Goal: Download file/media

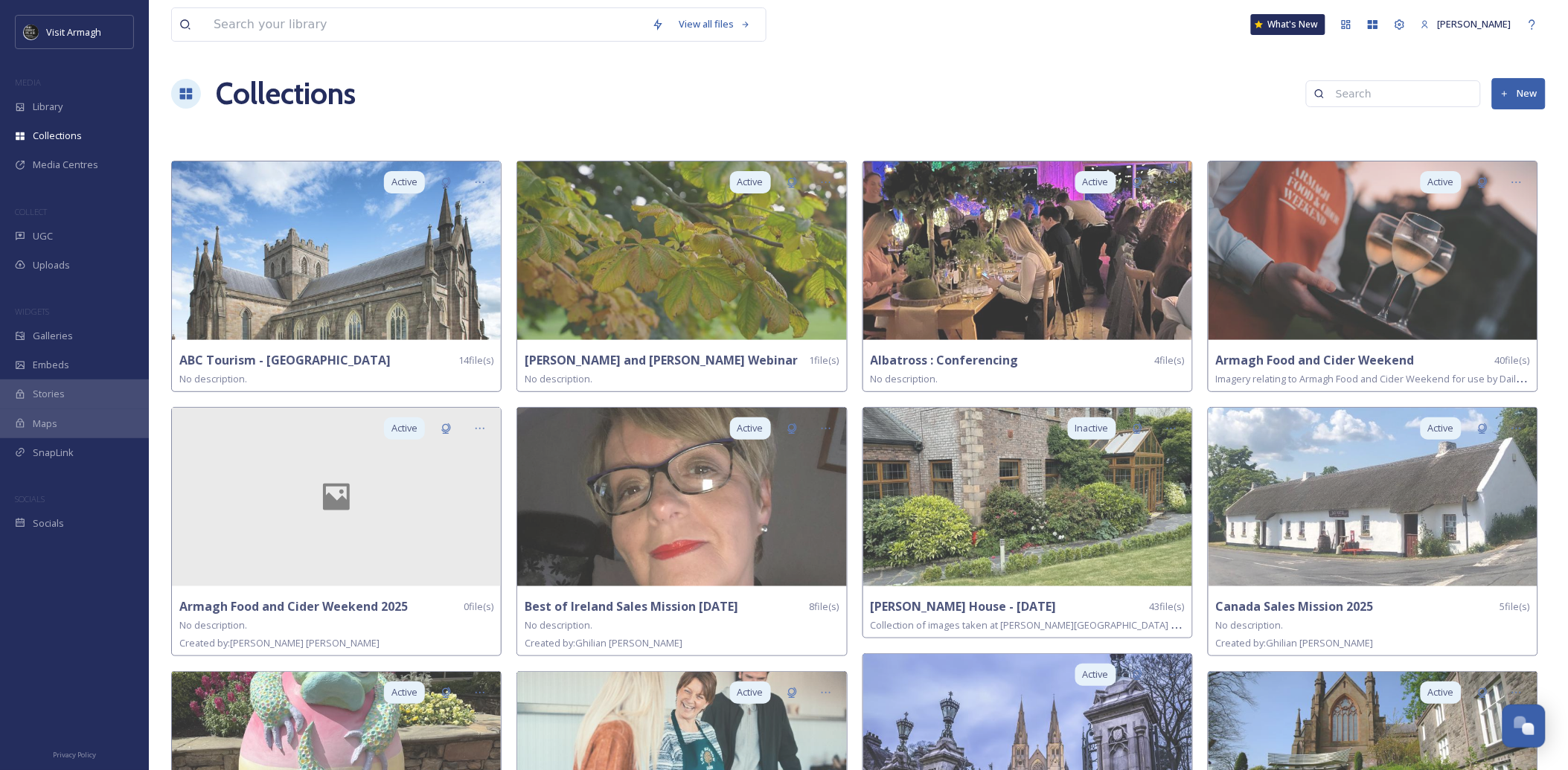
scroll to position [4176, 0]
click at [79, 109] on div "Library" at bounding box center [74, 107] width 149 height 29
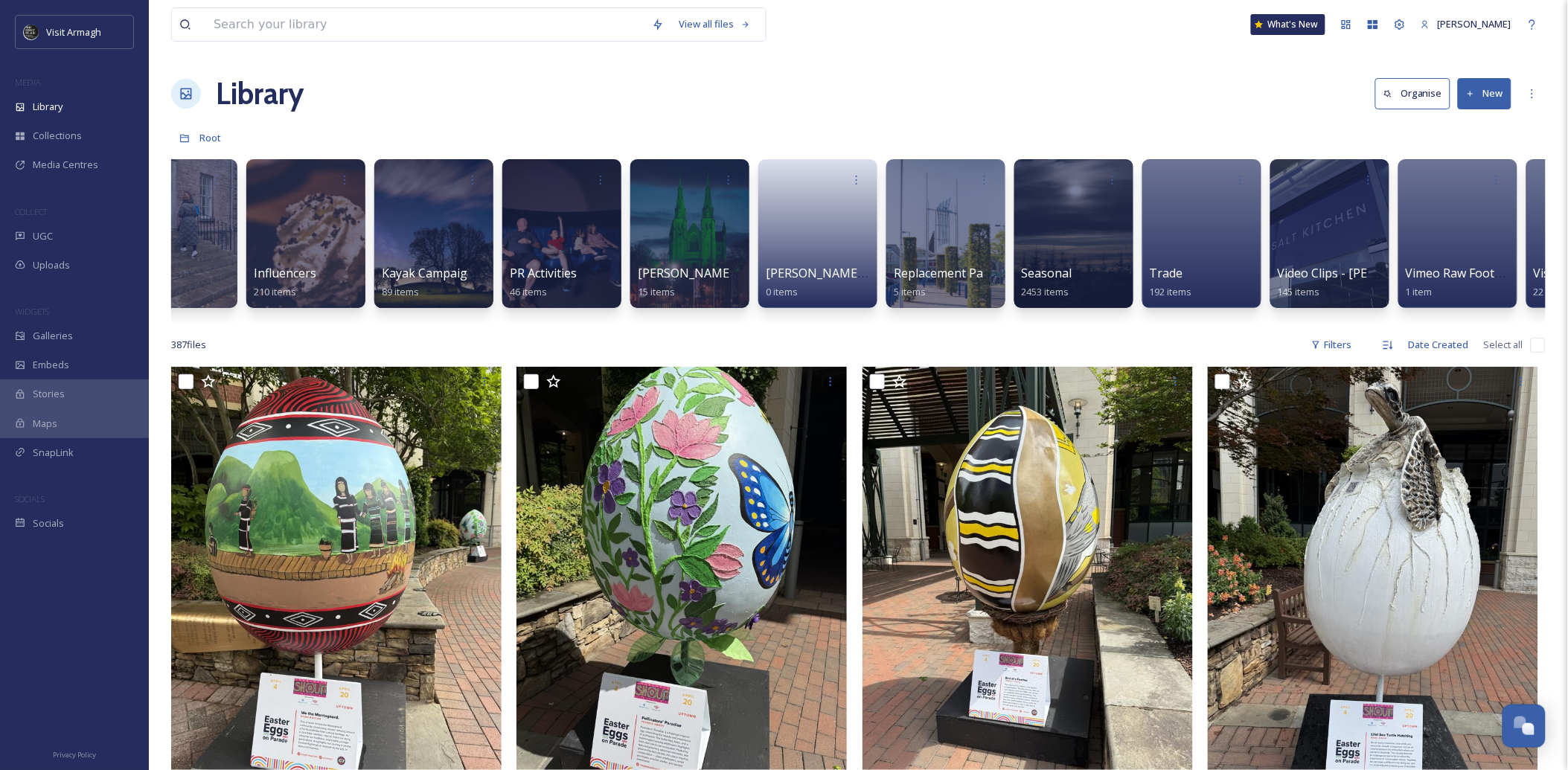
scroll to position [0, 1099]
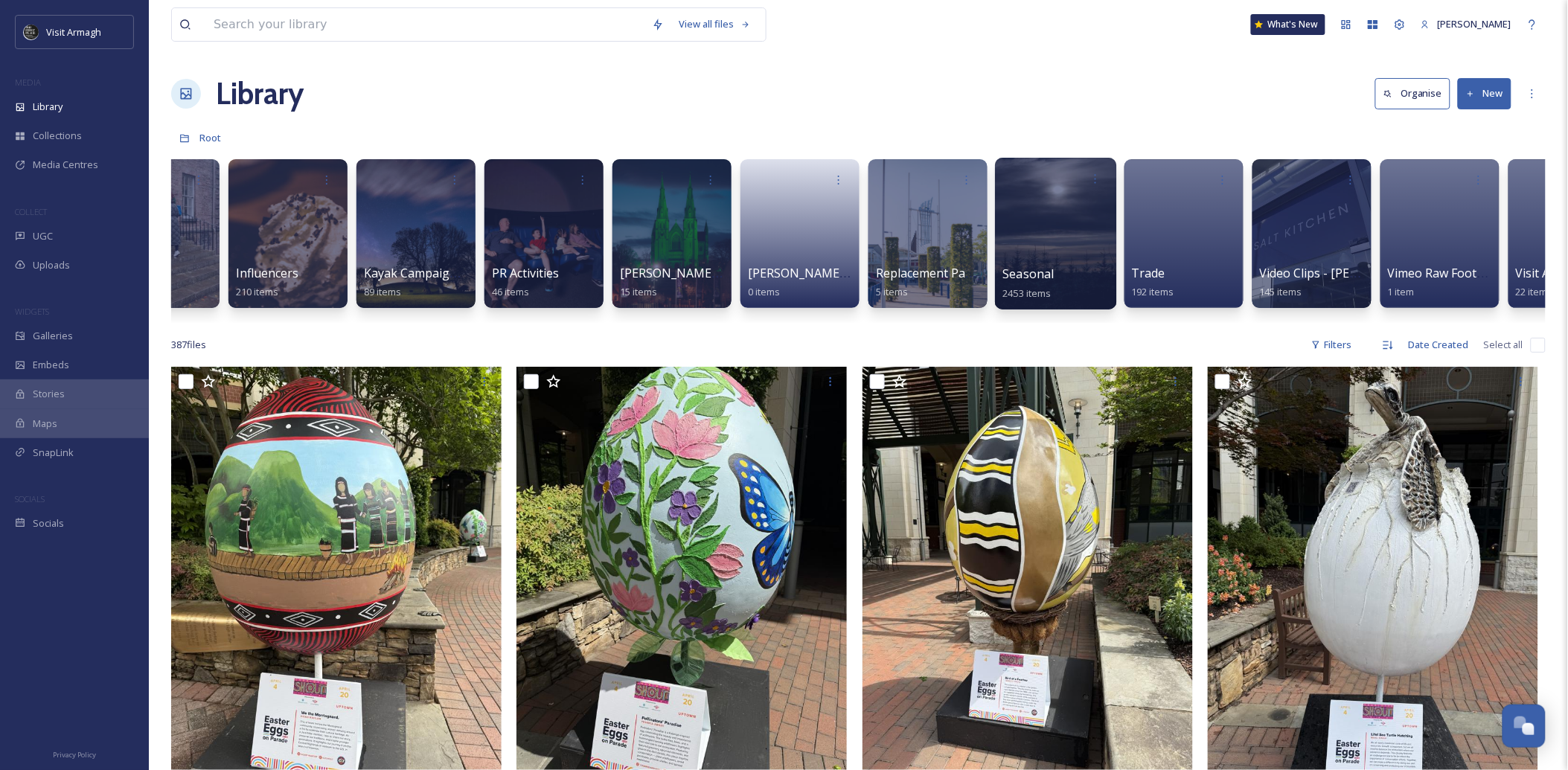
click at [1068, 236] on div at bounding box center [1055, 233] width 121 height 152
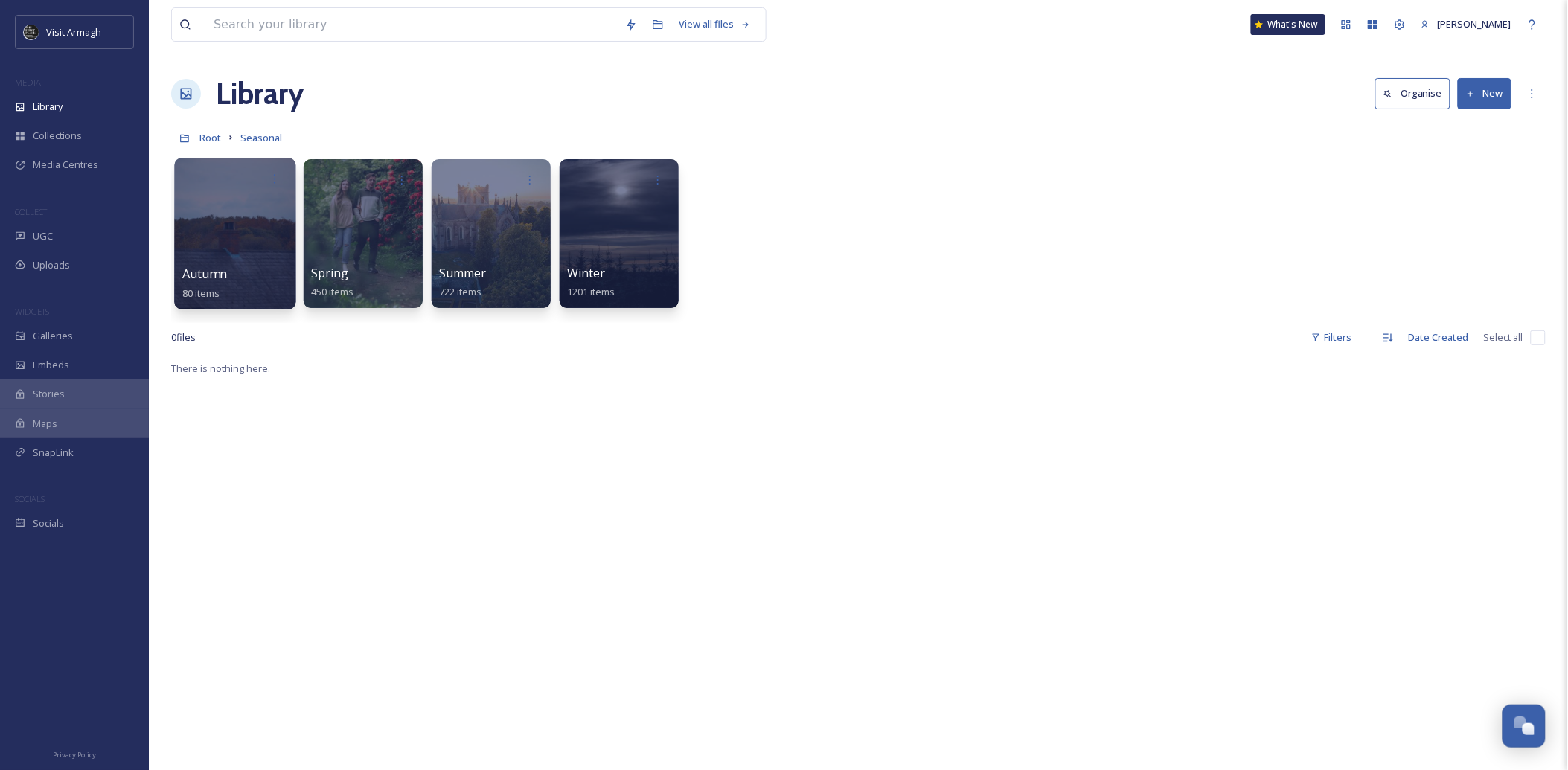
click at [249, 256] on div at bounding box center [234, 233] width 121 height 152
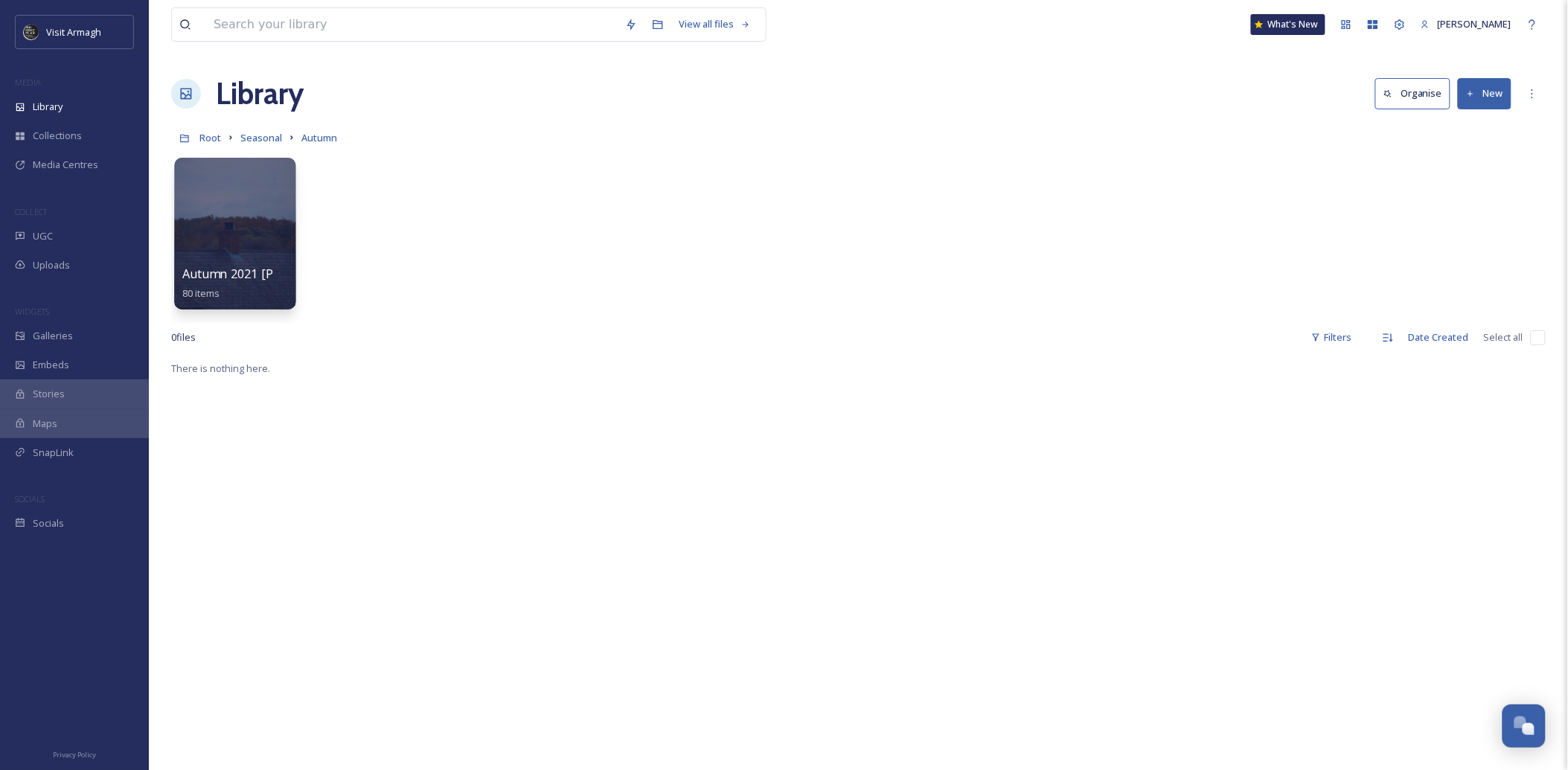
click at [250, 225] on div at bounding box center [234, 233] width 121 height 152
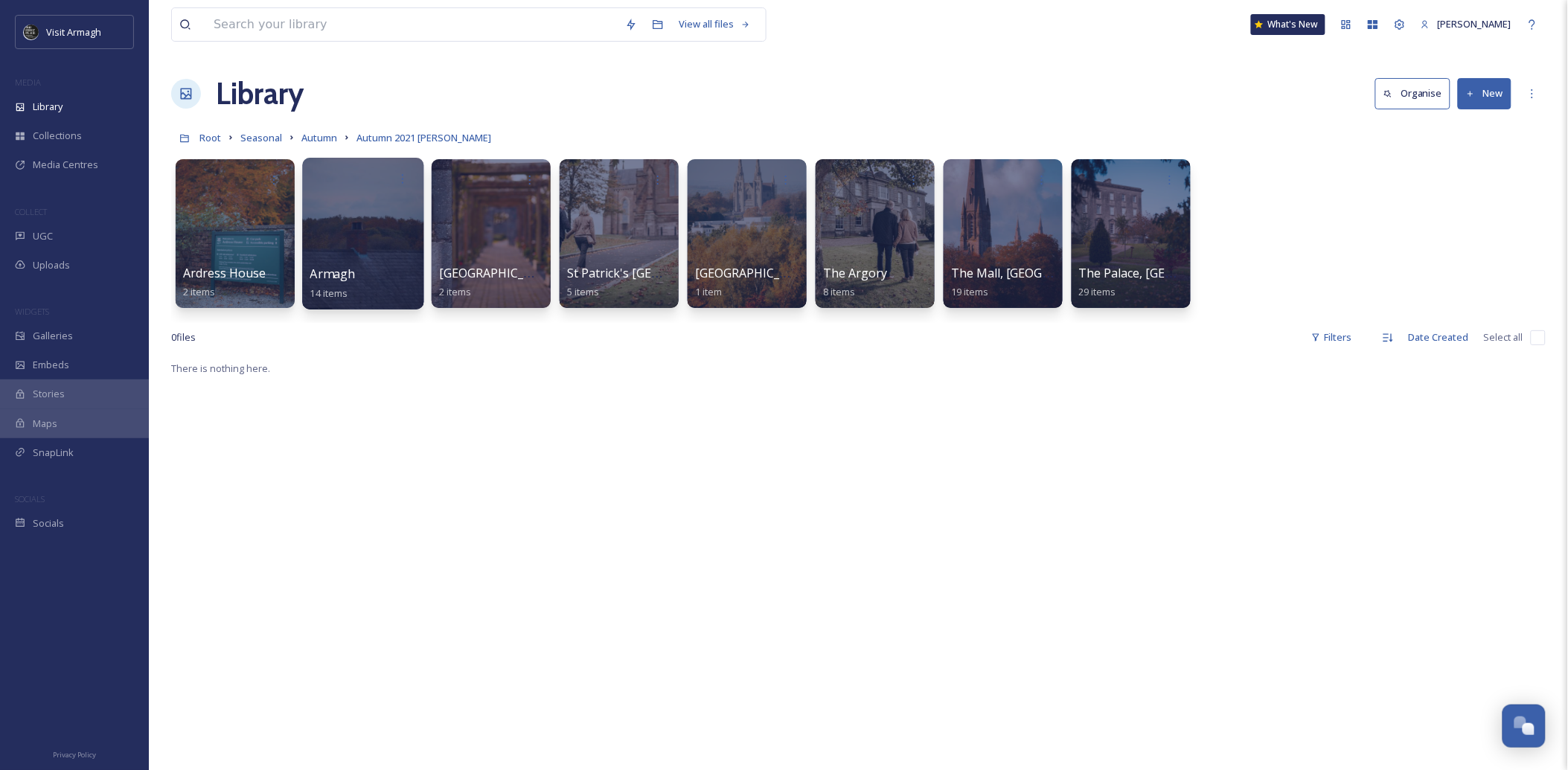
click at [370, 280] on div "Armagh 14 items" at bounding box center [364, 283] width 107 height 37
click at [378, 233] on div at bounding box center [363, 233] width 121 height 152
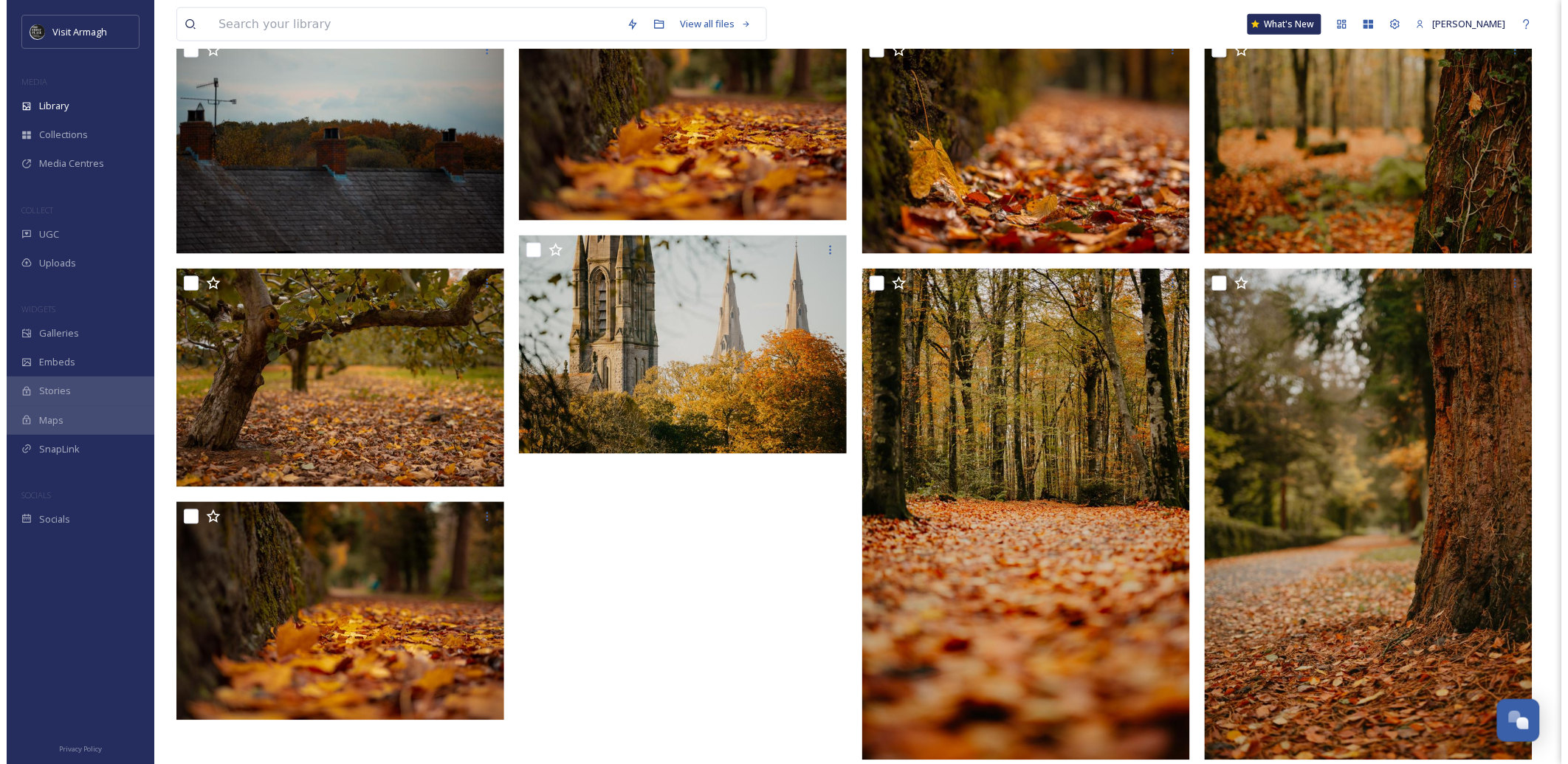
scroll to position [694, 0]
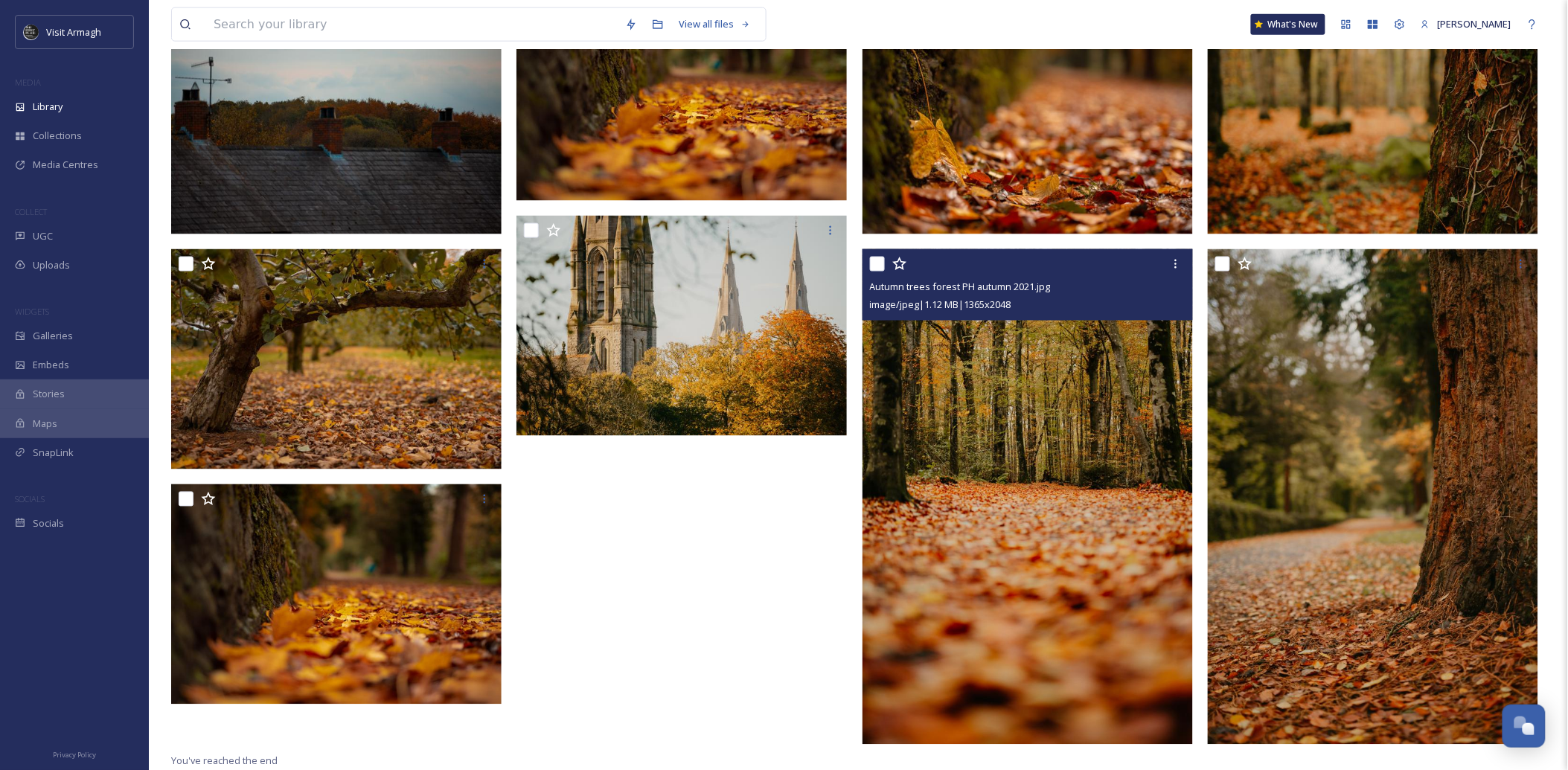
click at [1074, 501] on img at bounding box center [1028, 496] width 331 height 495
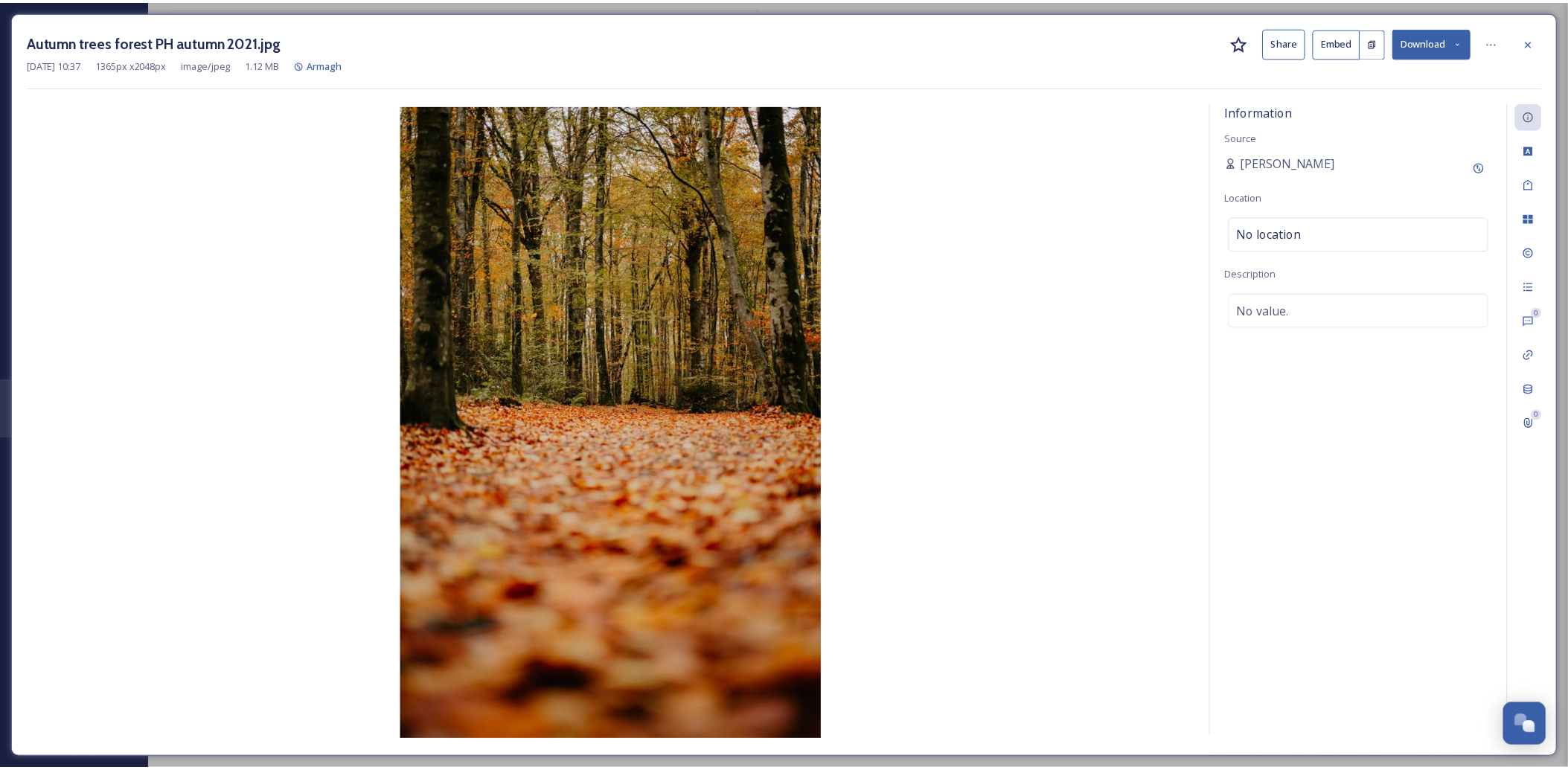
scroll to position [705, 0]
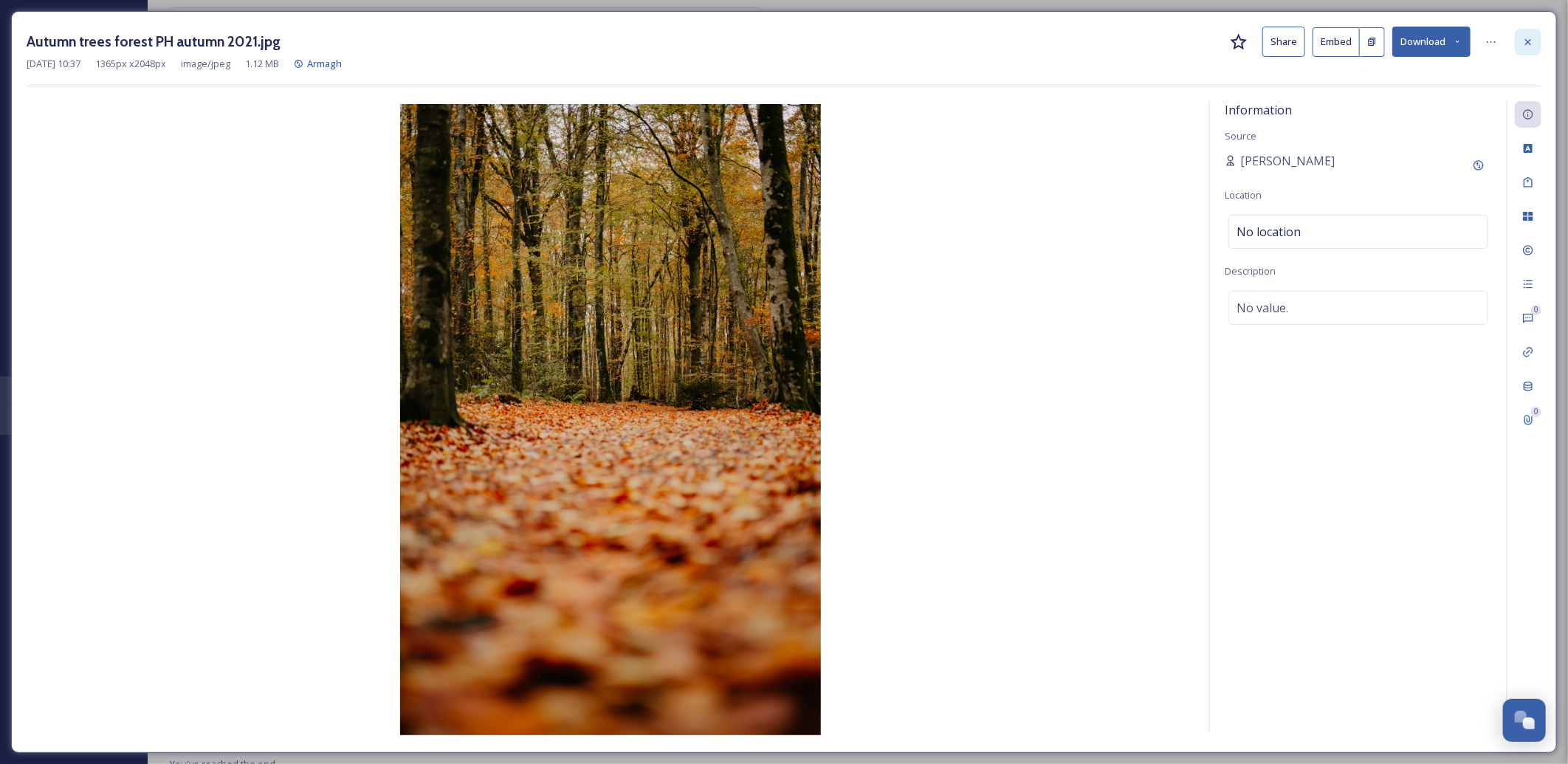
click at [1530, 48] on div at bounding box center [1528, 42] width 26 height 26
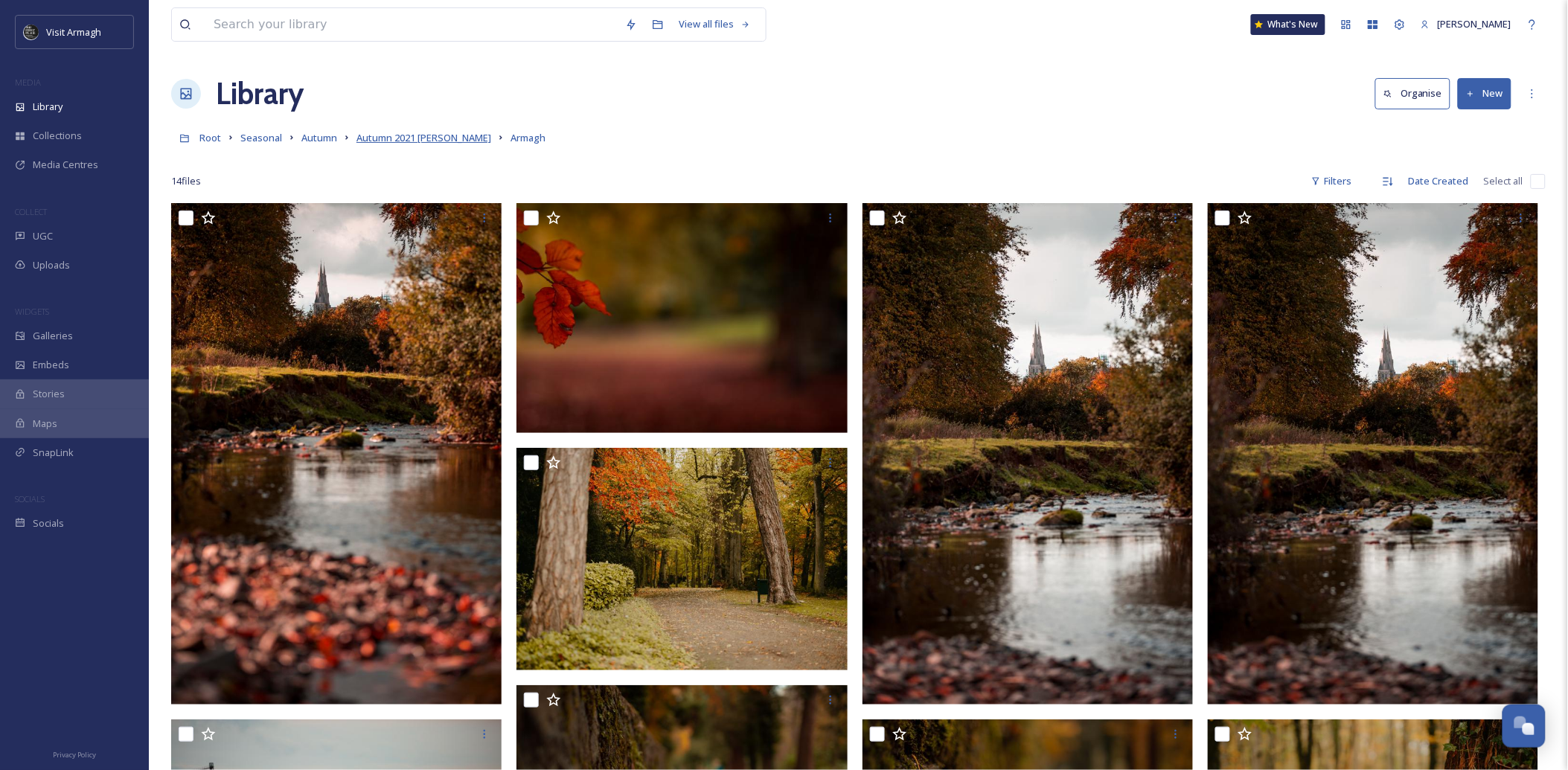
click at [426, 140] on span "Autumn 2021 [PERSON_NAME]" at bounding box center [424, 138] width 134 height 14
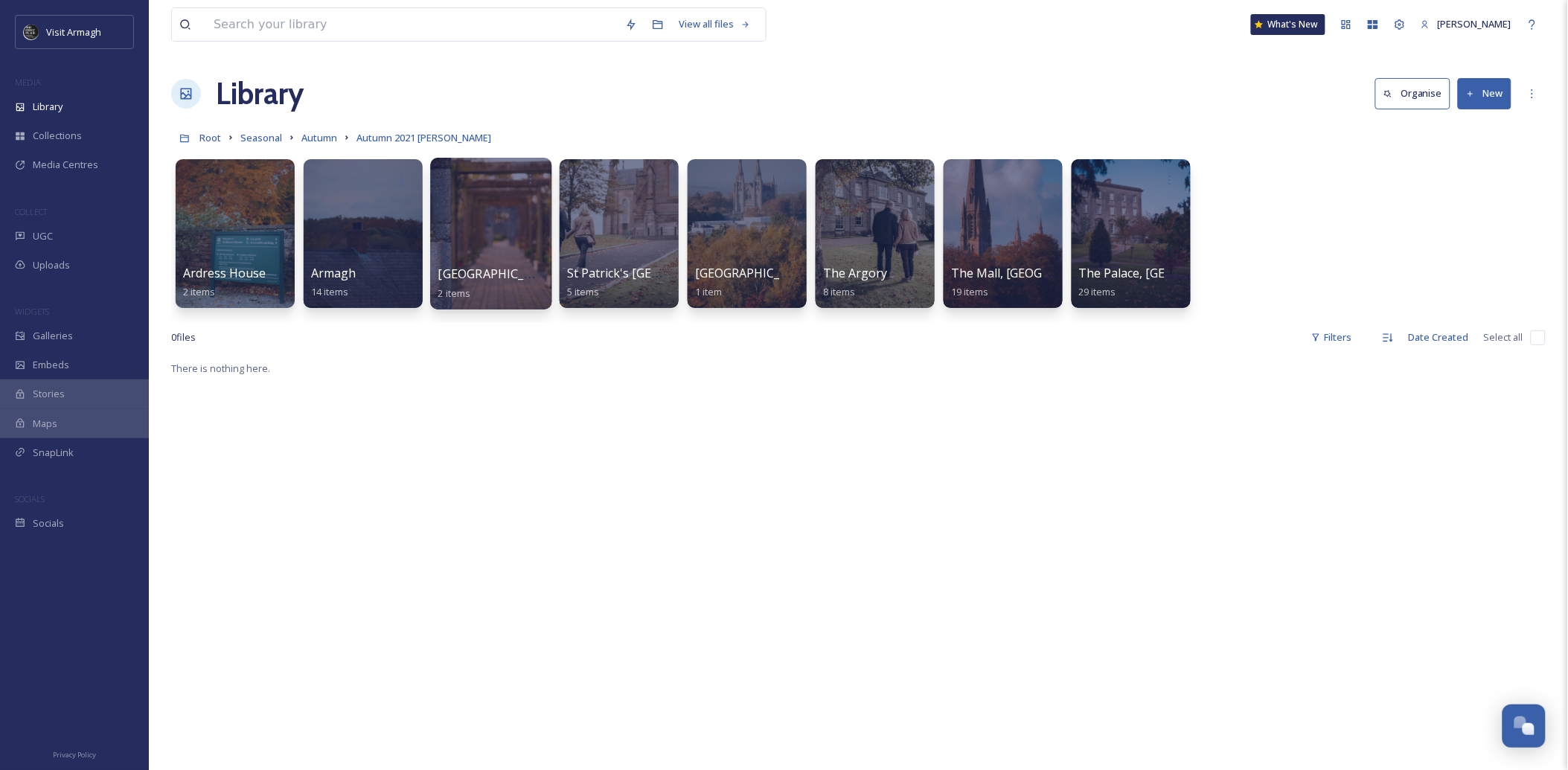
click at [489, 233] on div at bounding box center [490, 233] width 121 height 152
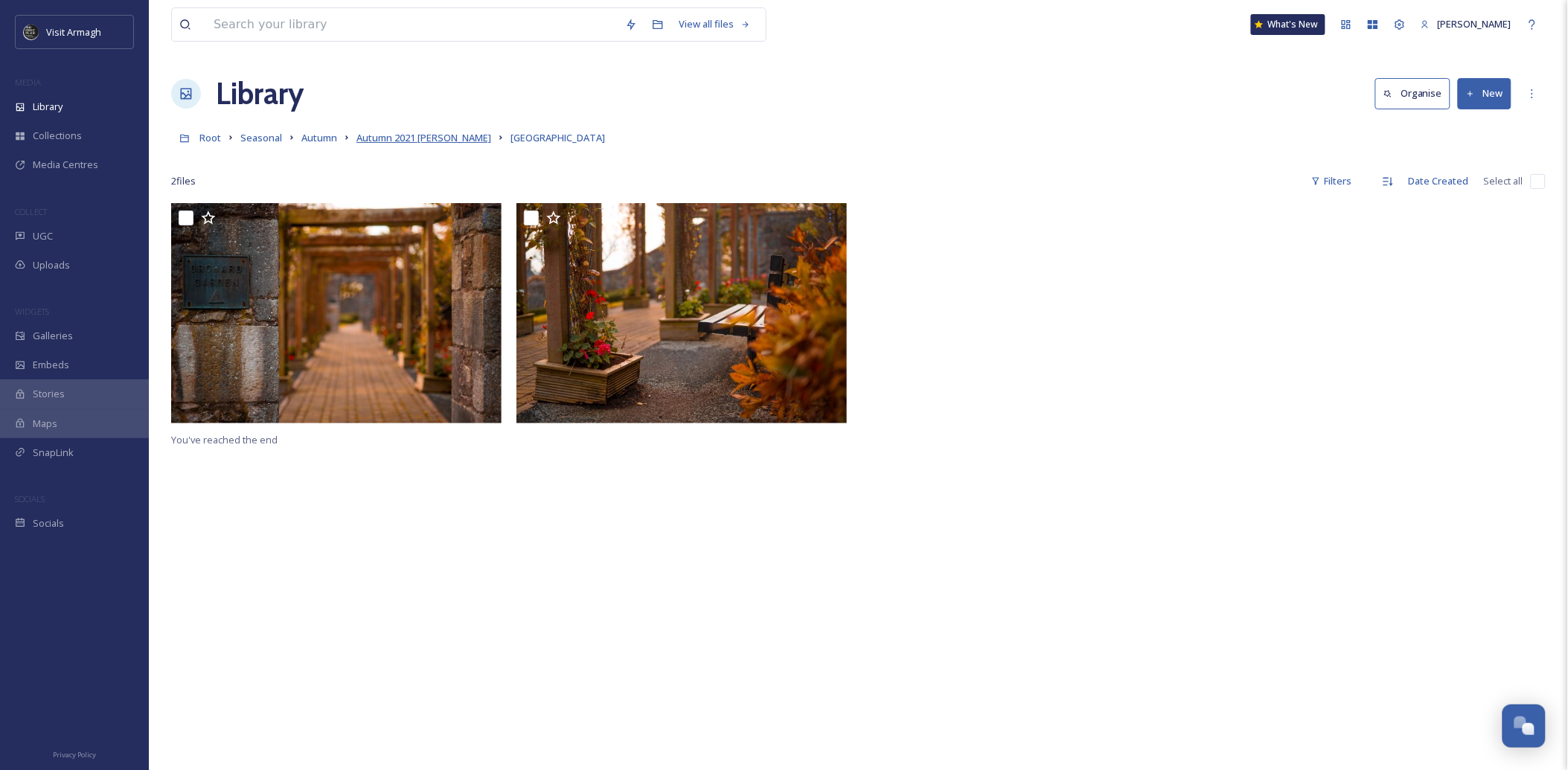
click at [400, 141] on span "Autumn 2021 [PERSON_NAME]" at bounding box center [424, 138] width 134 height 14
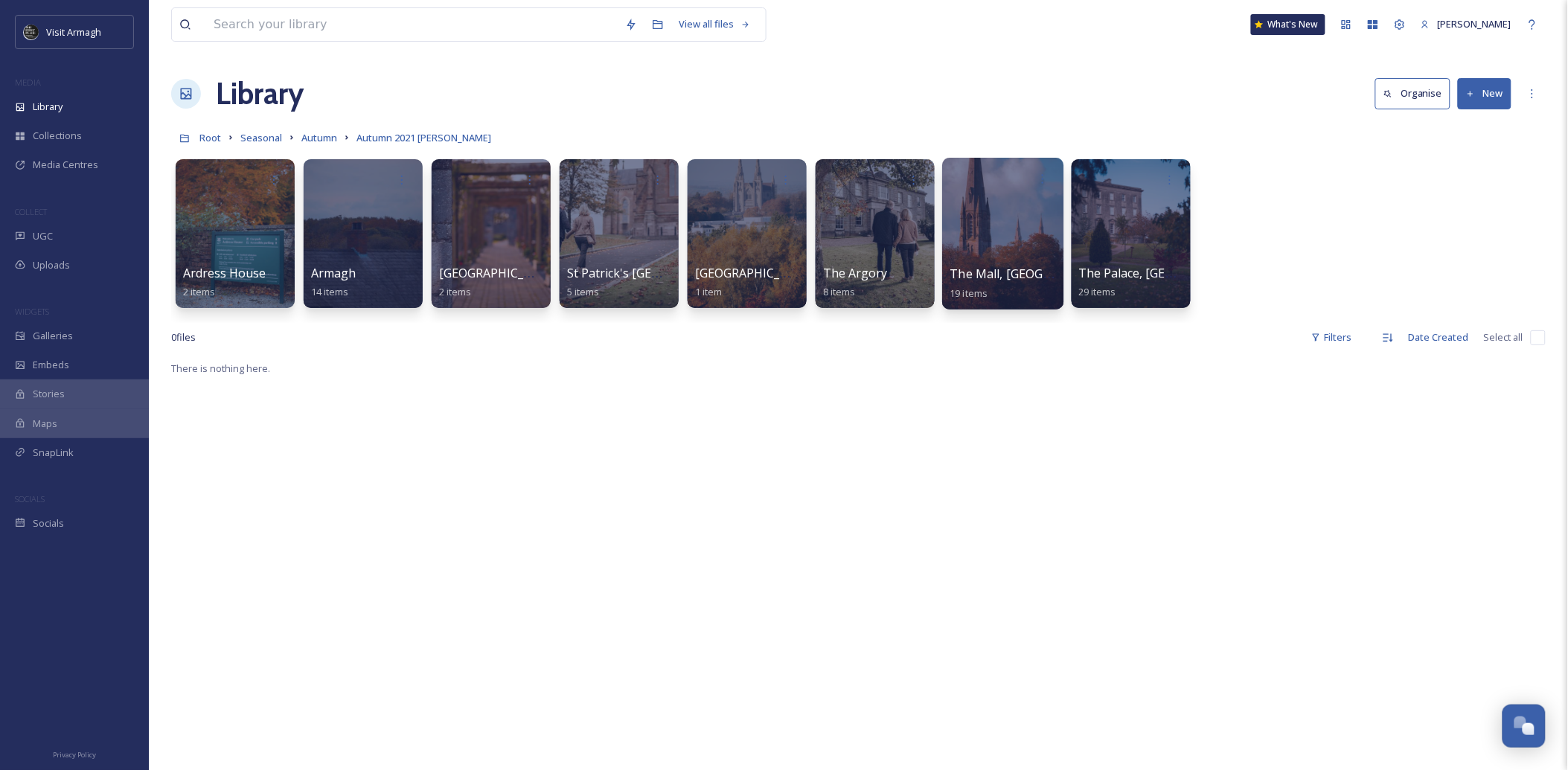
click at [1024, 231] on div at bounding box center [1003, 233] width 121 height 152
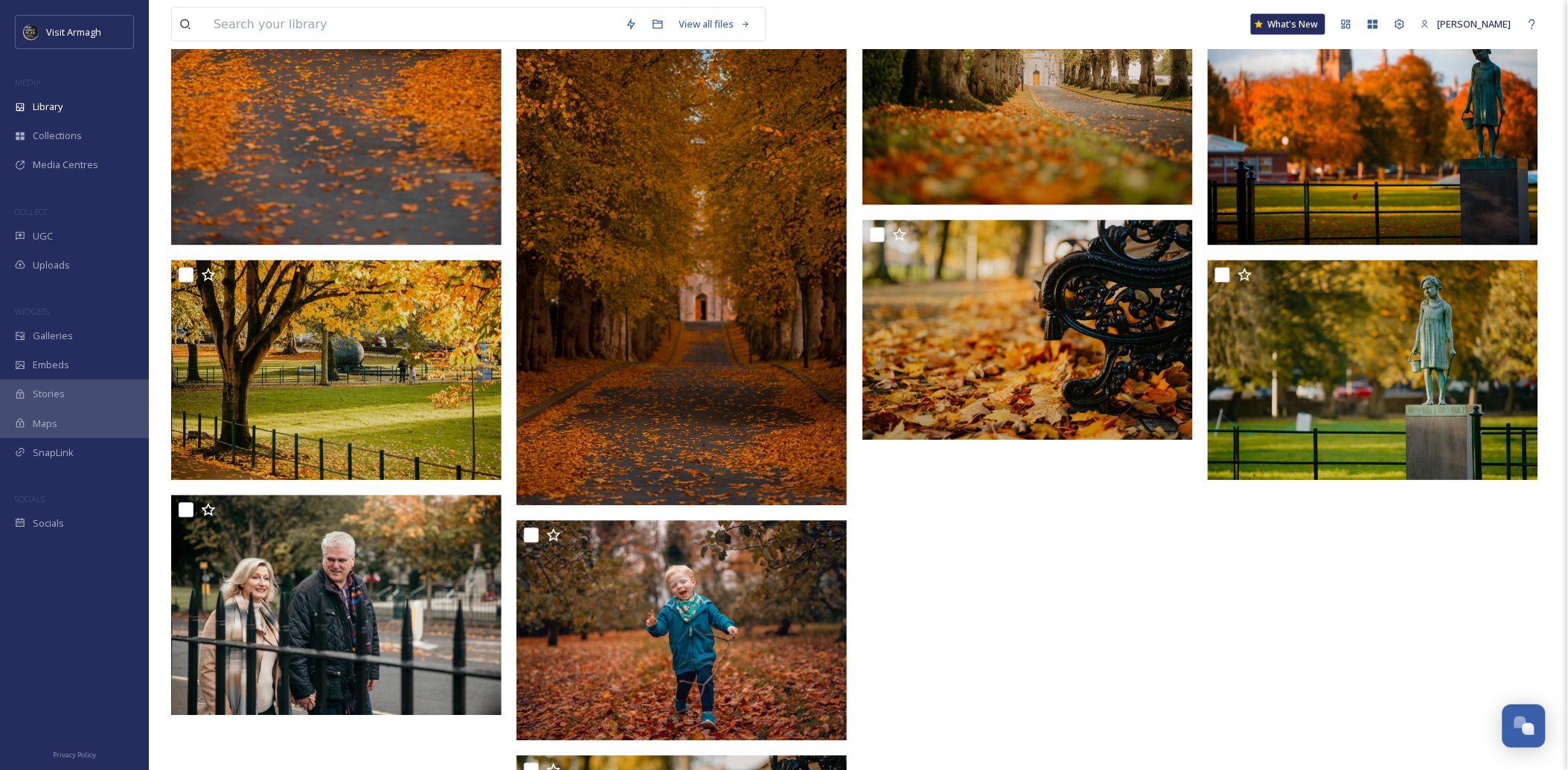
scroll to position [904, 0]
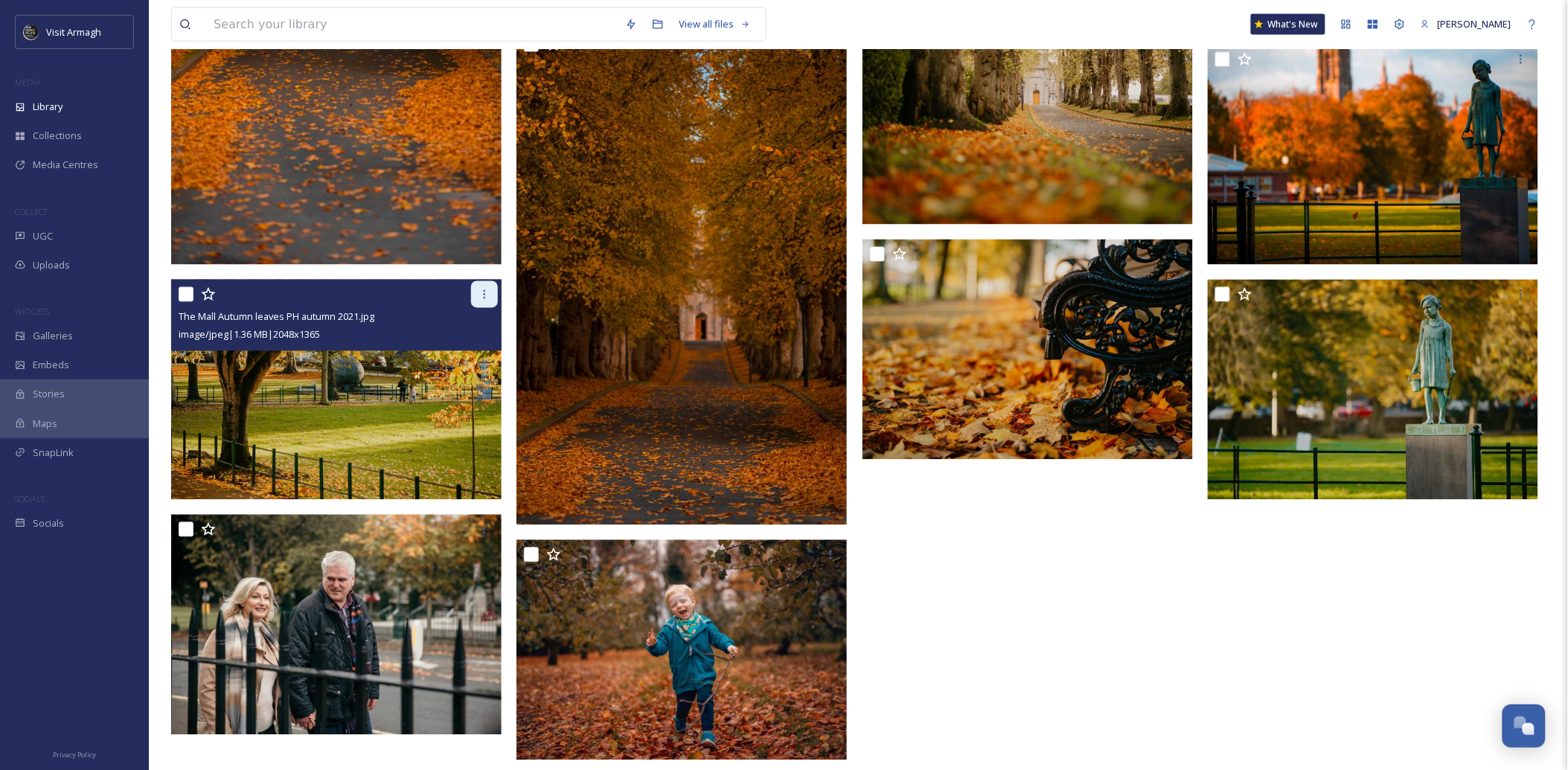
click at [482, 293] on icon at bounding box center [484, 295] width 12 height 12
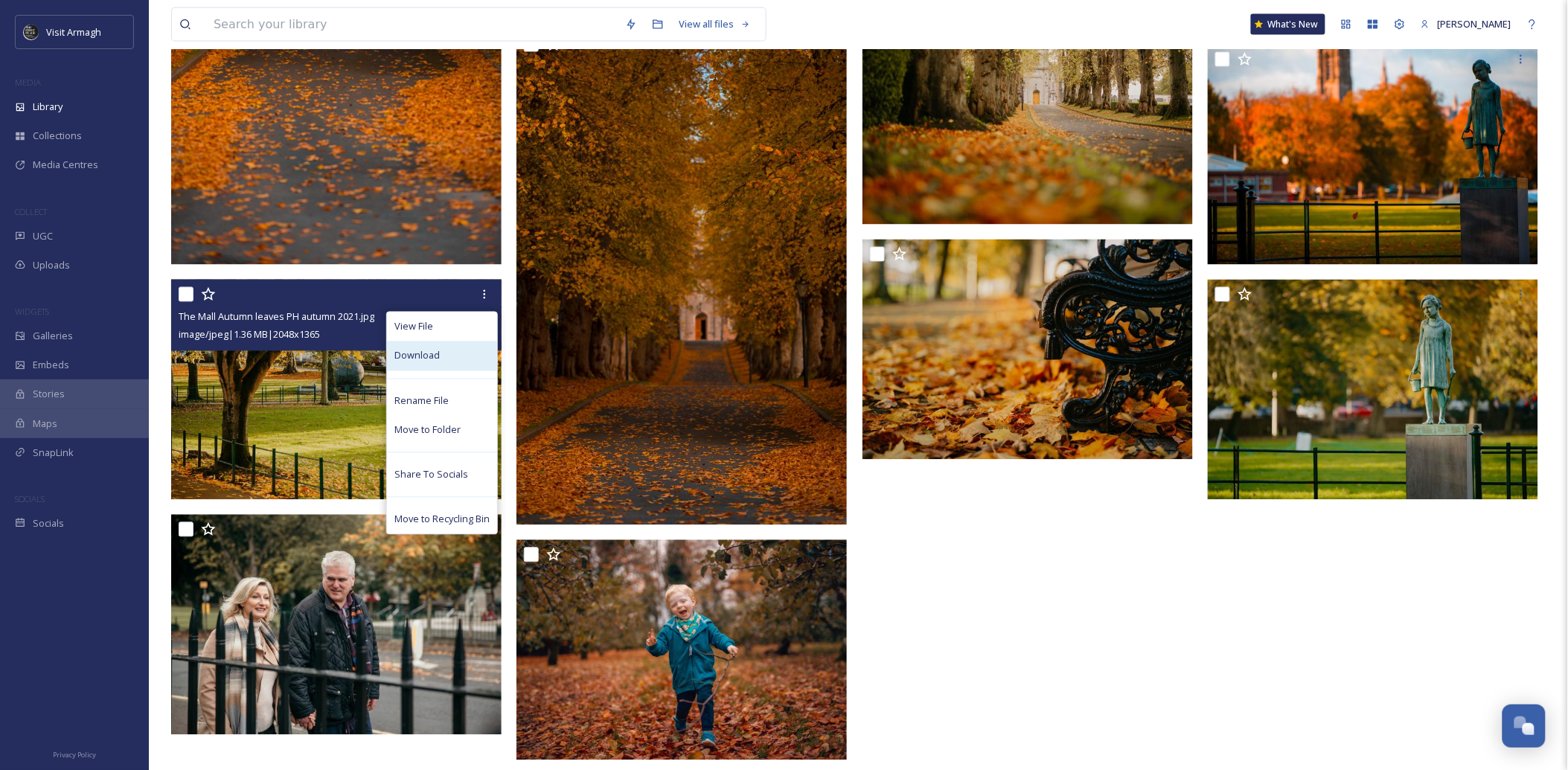
click at [445, 359] on div "Download" at bounding box center [442, 357] width 110 height 29
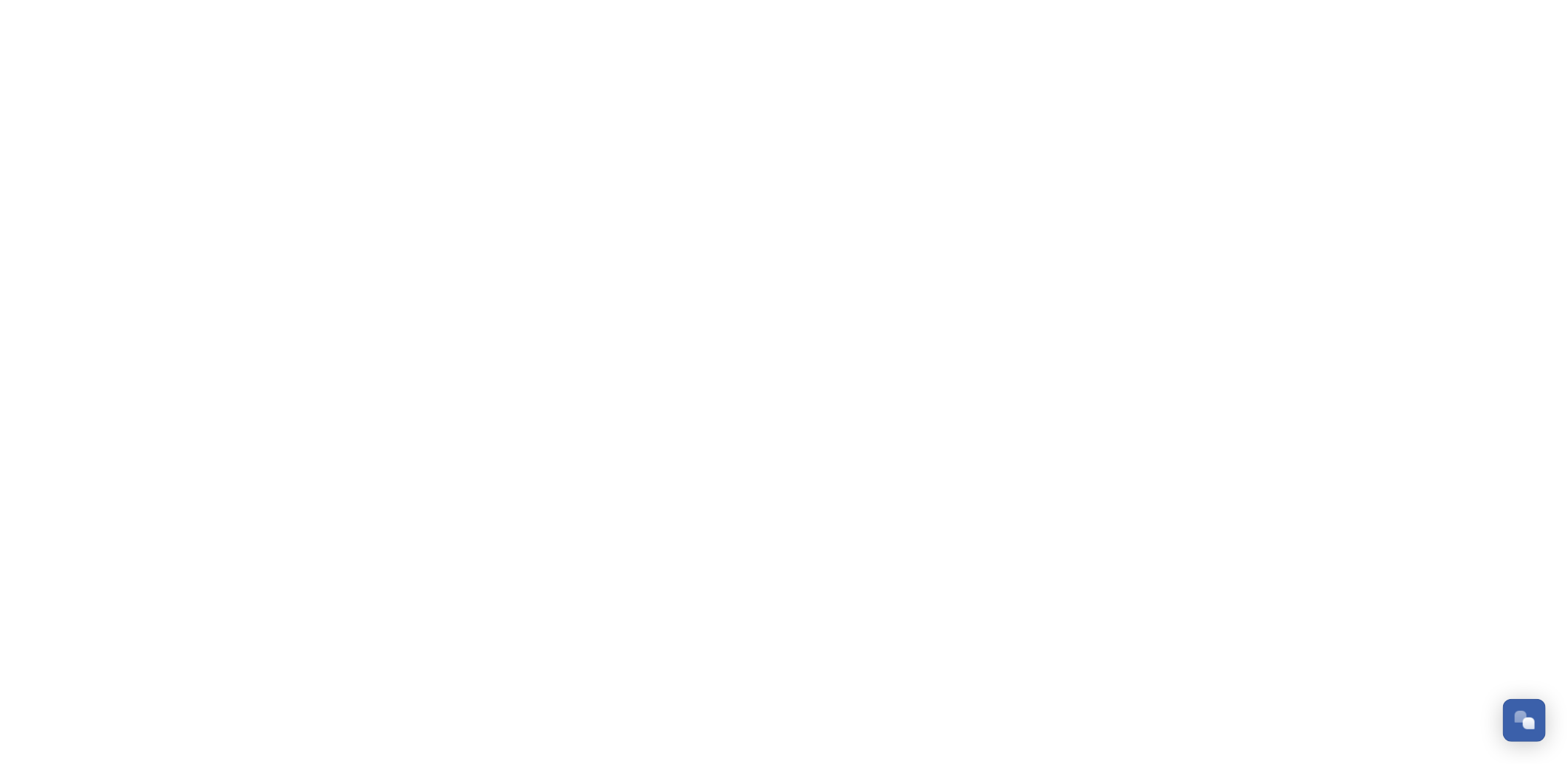
scroll to position [4144, 0]
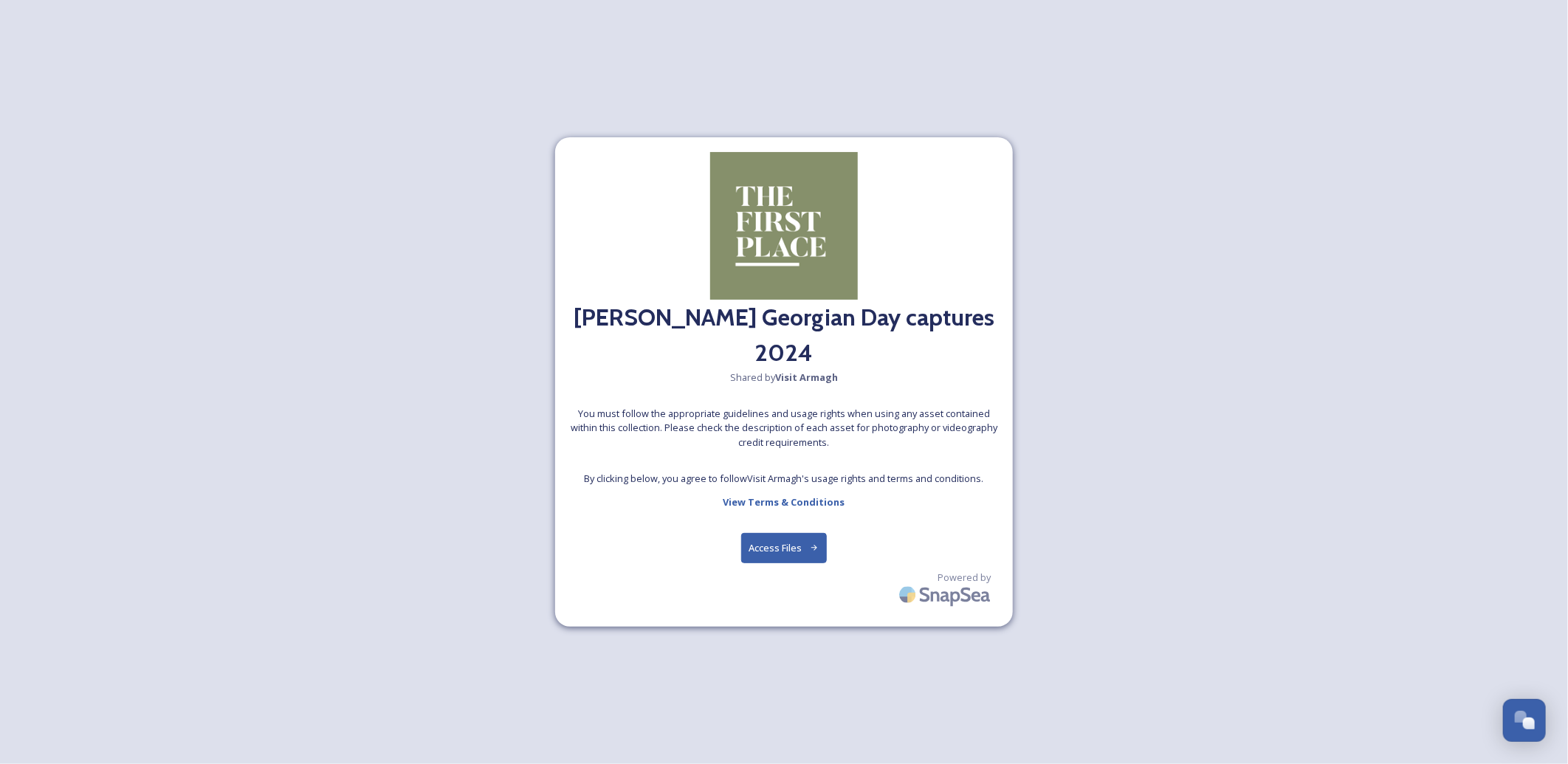
click at [788, 551] on button "Access Files" at bounding box center [784, 548] width 86 height 30
